Goal: Check status: Check status

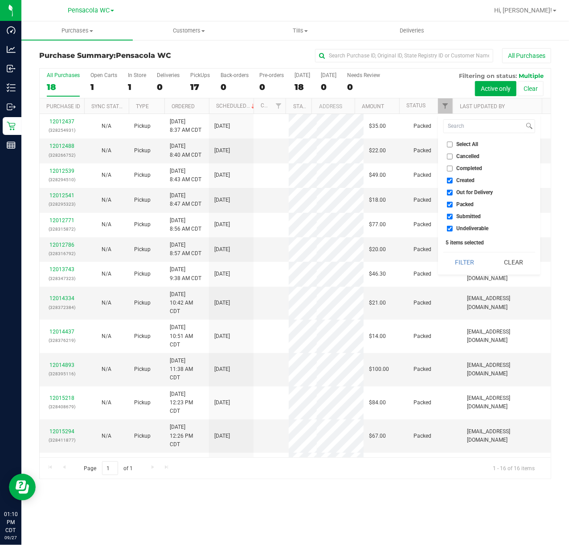
click at [469, 145] on span "Select All" at bounding box center [468, 144] width 22 height 5
click at [453, 145] on input "Select All" at bounding box center [450, 145] width 6 height 6
checkbox input "true"
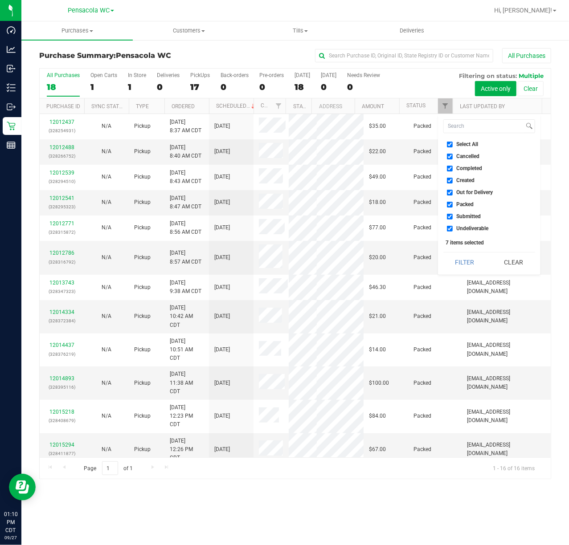
click at [469, 145] on span "Select All" at bounding box center [468, 144] width 22 height 5
click at [453, 145] on input "Select All" at bounding box center [450, 145] width 6 height 6
checkbox input "false"
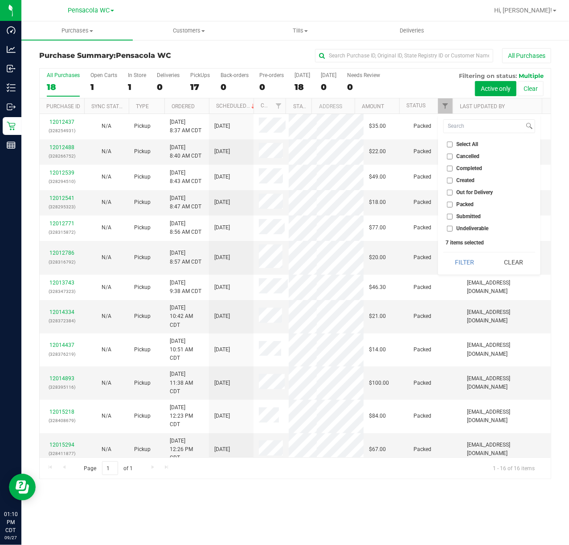
checkbox input "false"
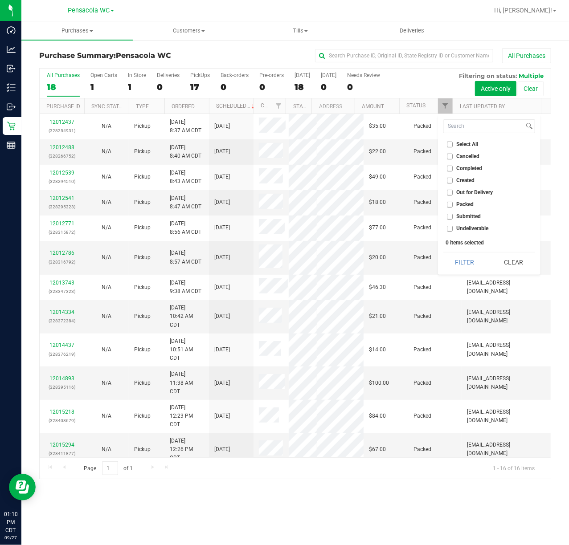
click at [476, 216] on span "Submitted" at bounding box center [469, 216] width 24 height 5
click at [453, 216] on input "Submitted" at bounding box center [450, 217] width 6 height 6
checkbox input "true"
click at [473, 257] on button "Filter" at bounding box center [464, 263] width 43 height 20
